Goal: Information Seeking & Learning: Learn about a topic

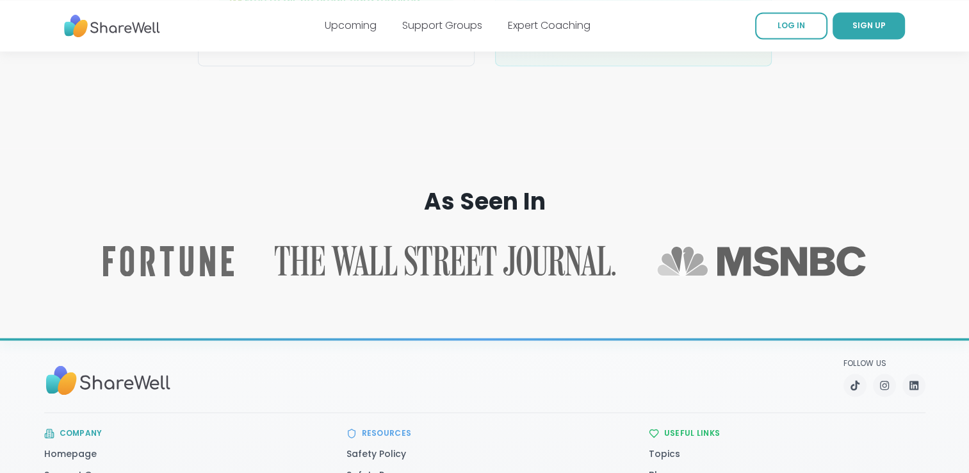
scroll to position [2077, 0]
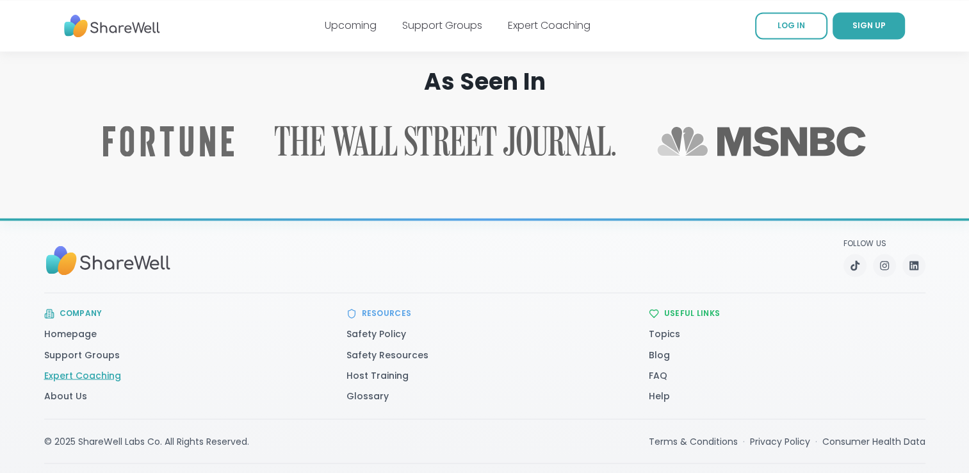
click at [96, 368] on link "Expert Coaching" at bounding box center [82, 374] width 77 height 13
